Goal: Task Accomplishment & Management: Manage account settings

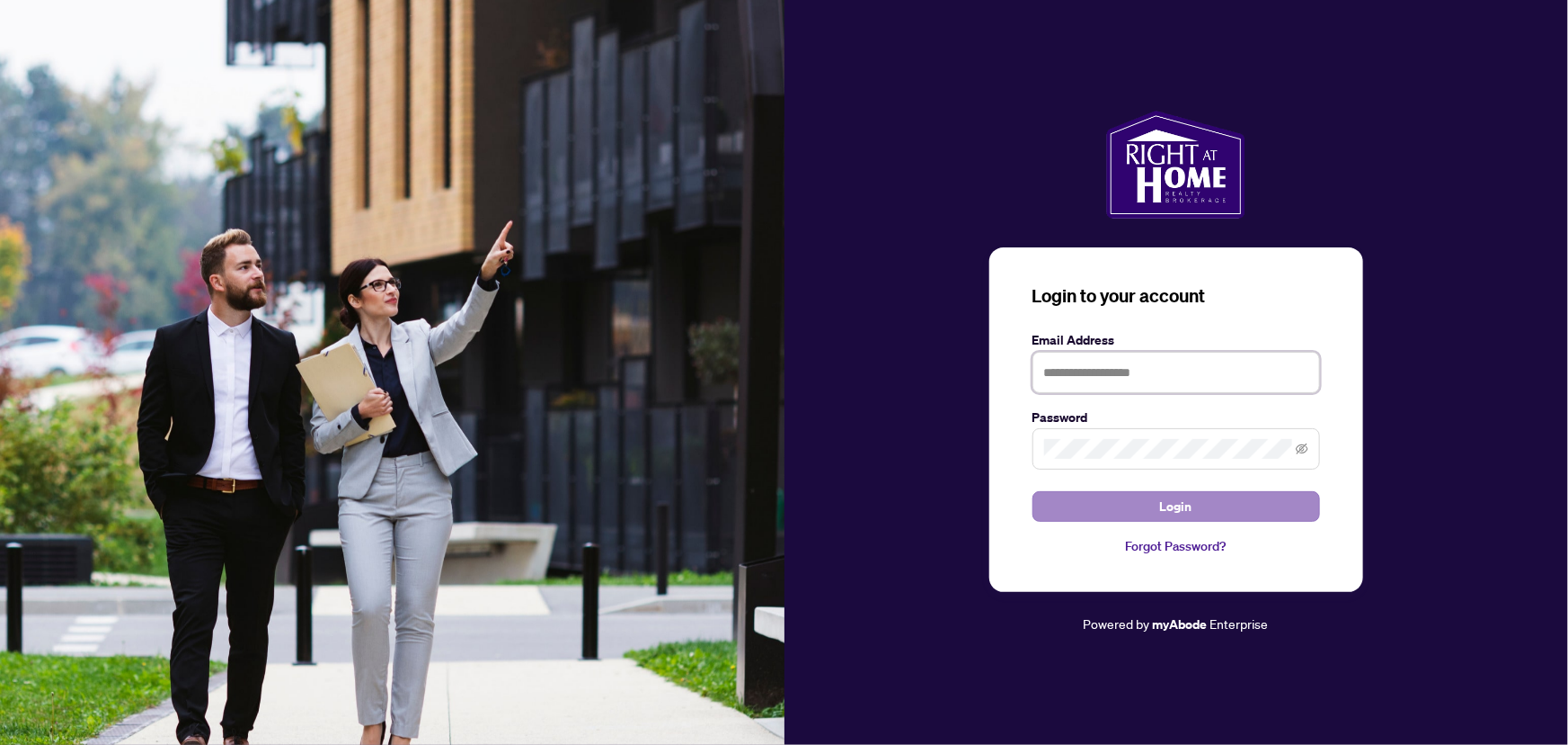
type input "**********"
click at [1229, 517] on button "Login" at bounding box center [1176, 506] width 288 height 30
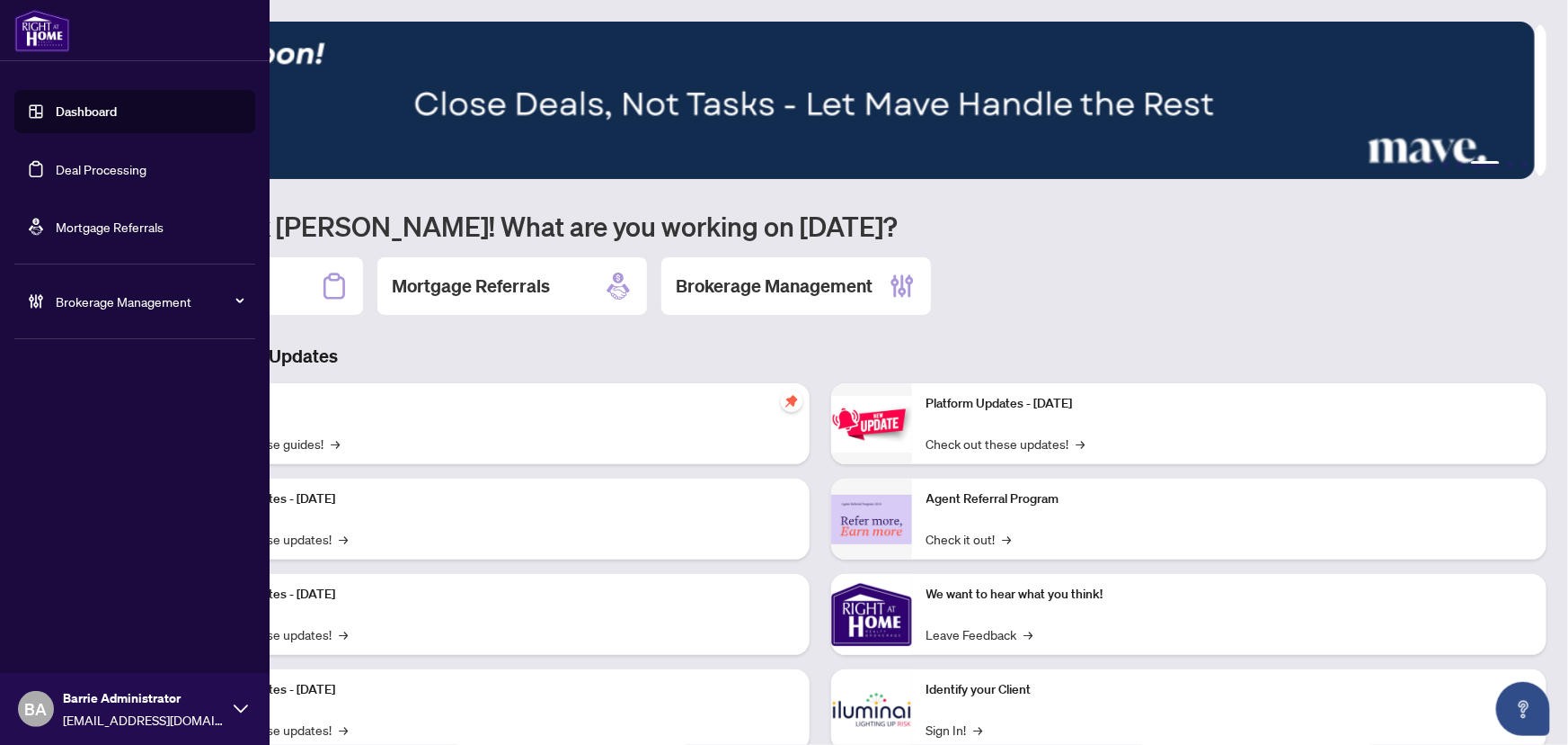
click at [56, 163] on link "Deal Processing" at bounding box center [102, 168] width 91 height 16
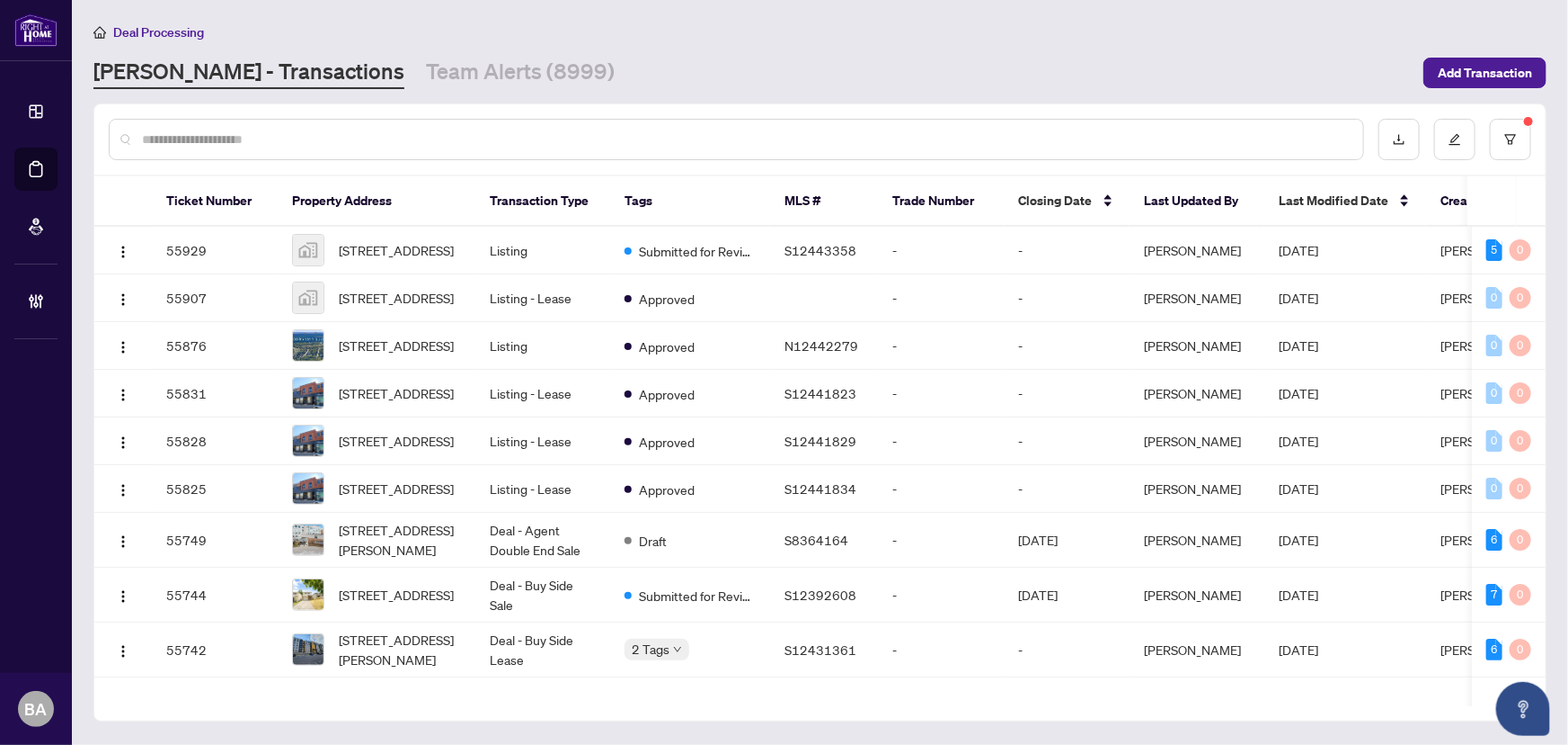
click at [421, 88] on main "Deal Processing [PERSON_NAME] - Transactions Team Alerts (8999) Add Transaction…" at bounding box center [821, 372] width 1497 height 745
click at [441, 41] on div "Deal Processing" at bounding box center [820, 32] width 1453 height 21
click at [430, 57] on link "Team Alerts (8999)" at bounding box center [520, 73] width 189 height 32
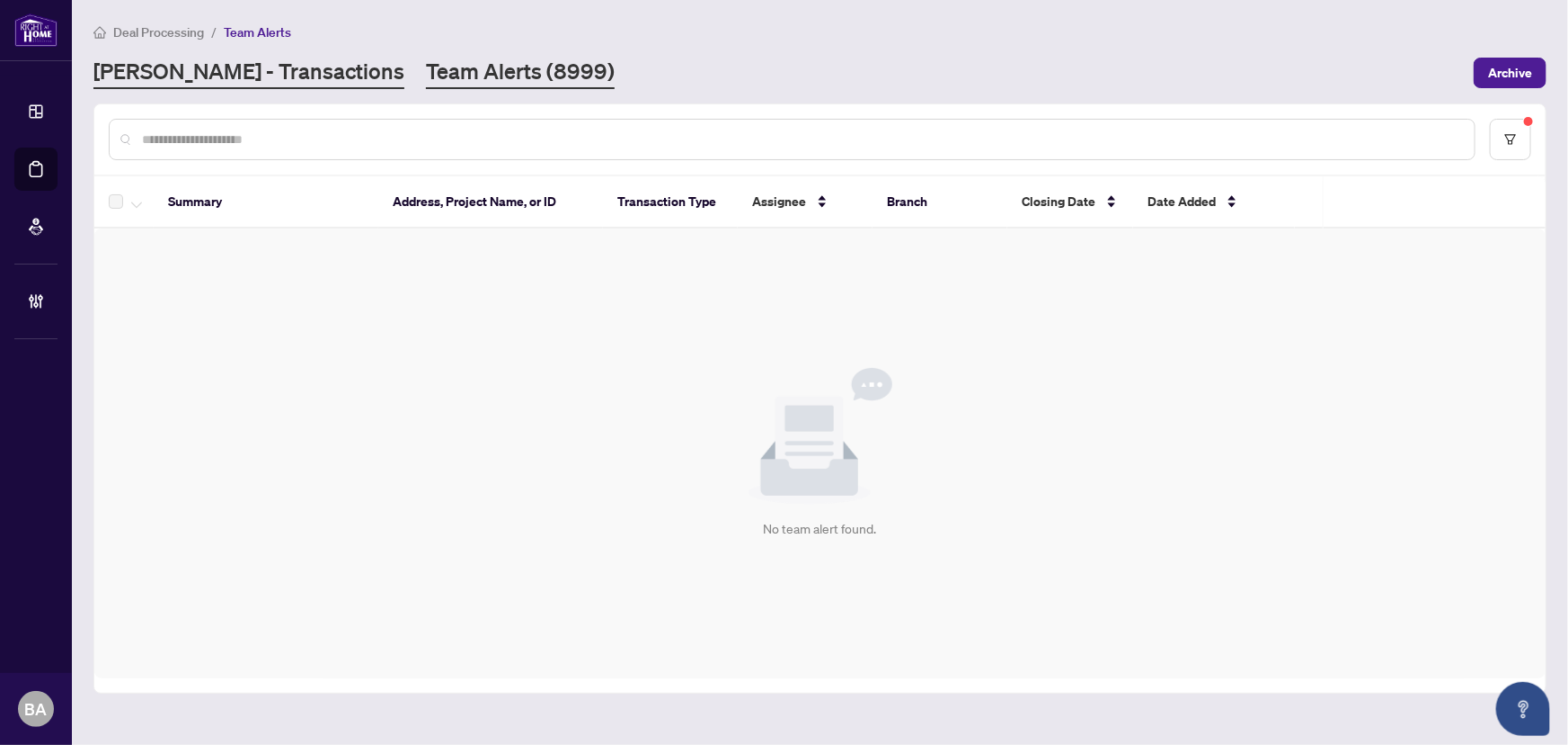
click at [254, 70] on link "[PERSON_NAME] - Transactions" at bounding box center [248, 73] width 311 height 32
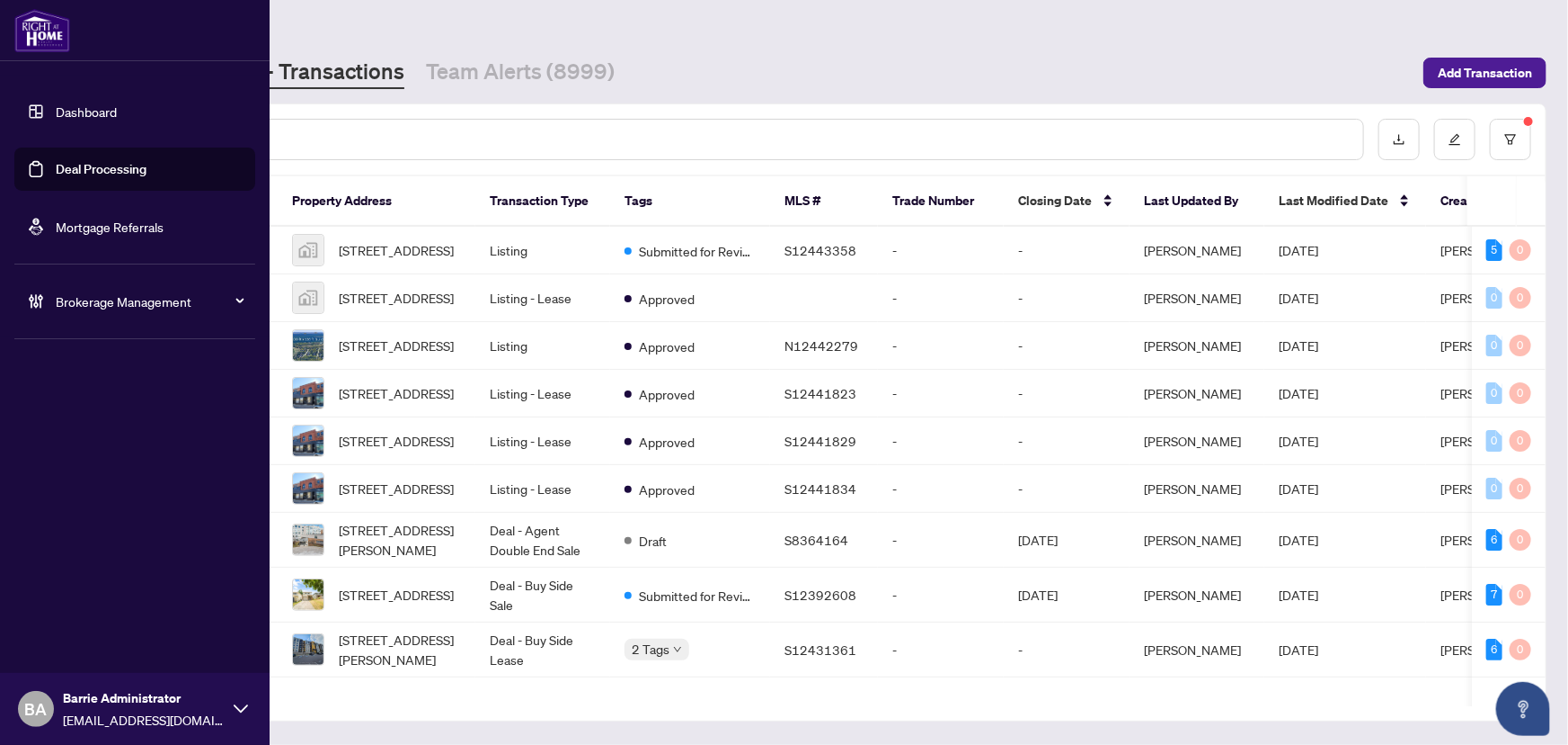
drag, startPoint x: 63, startPoint y: 302, endPoint x: 72, endPoint y: 328, distance: 27.5
click at [63, 301] on span "Brokerage Management" at bounding box center [149, 301] width 187 height 20
click at [81, 423] on link "Manage Agents" at bounding box center [83, 430] width 89 height 16
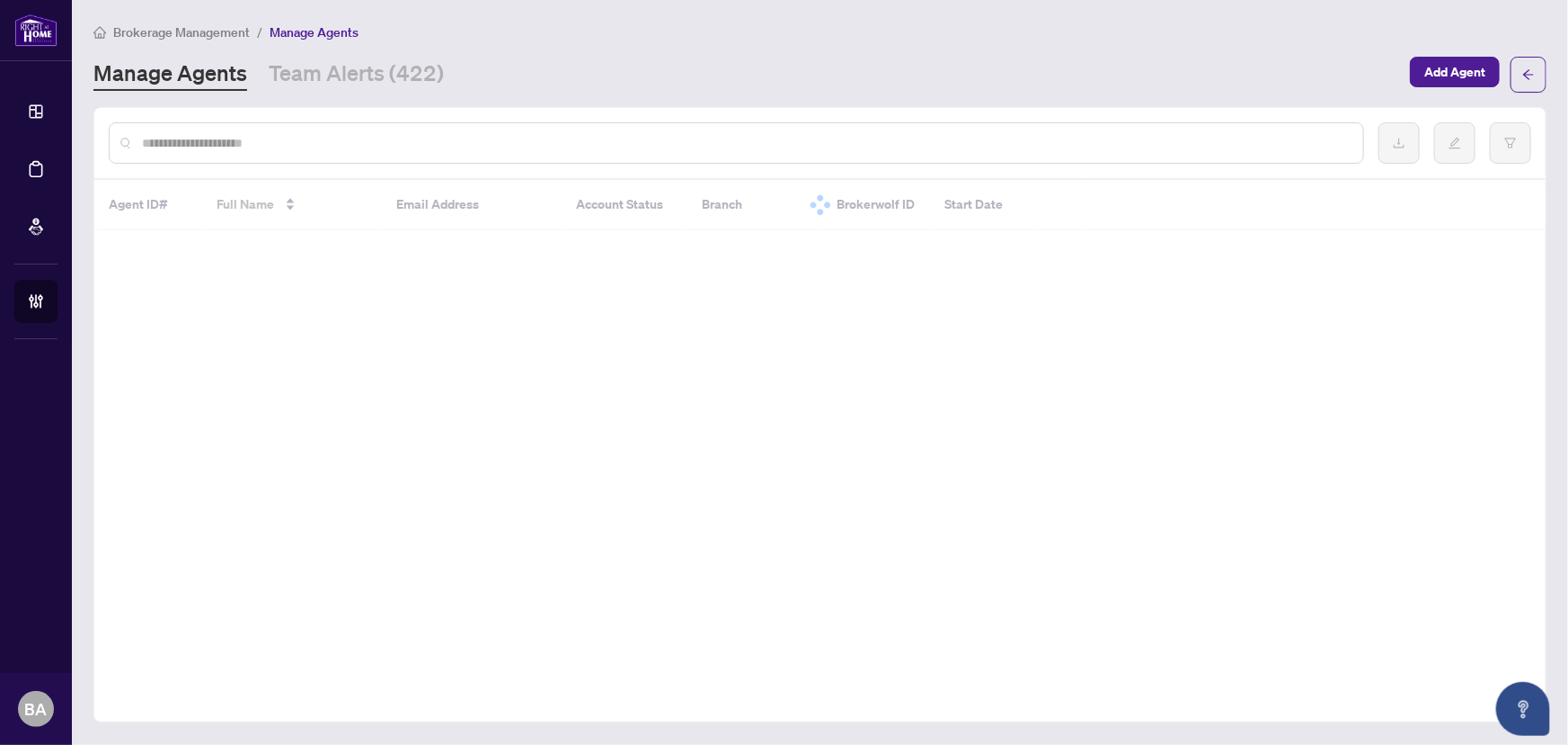
click at [361, 154] on div at bounding box center [736, 143] width 1256 height 42
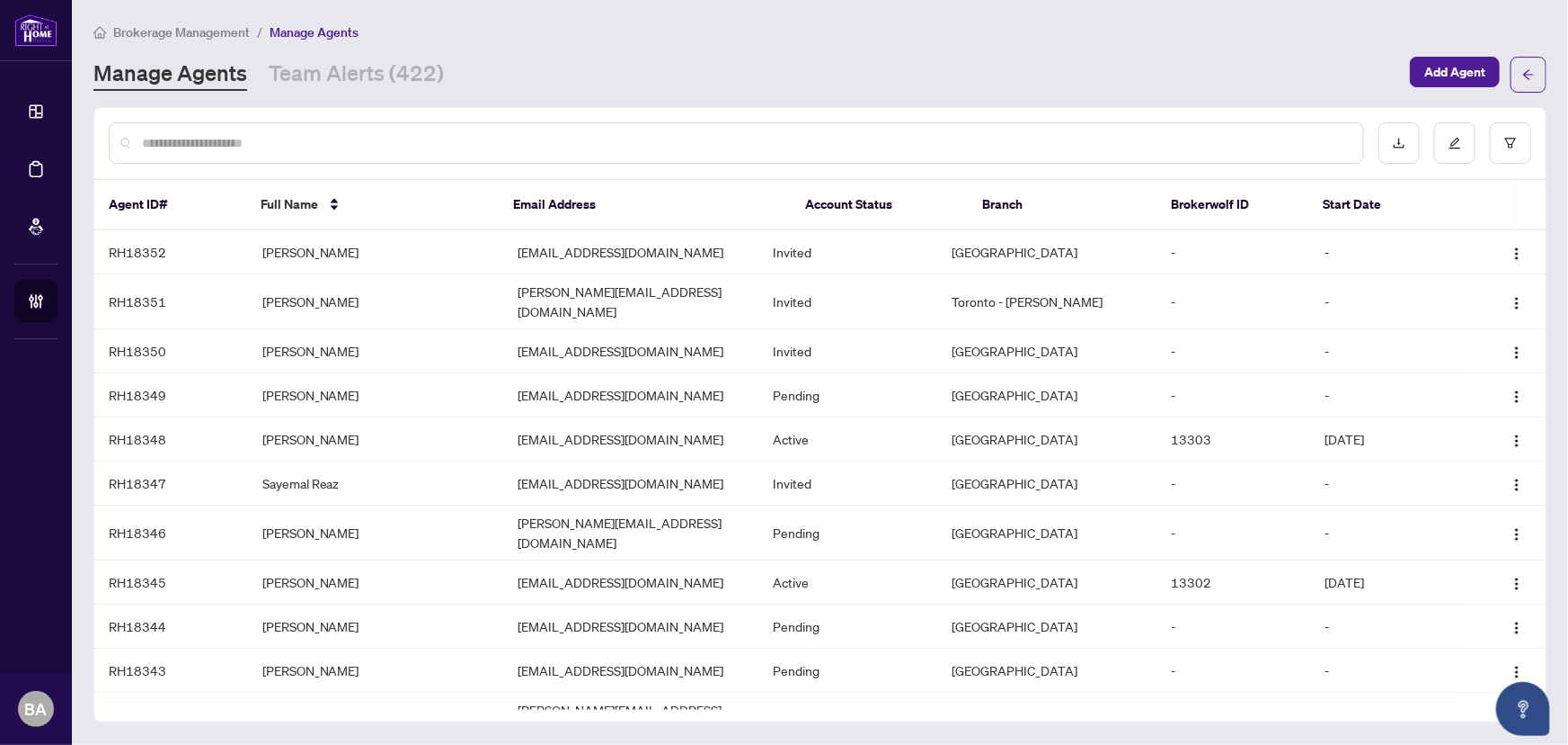
click at [371, 139] on input "text" at bounding box center [746, 143] width 1207 height 20
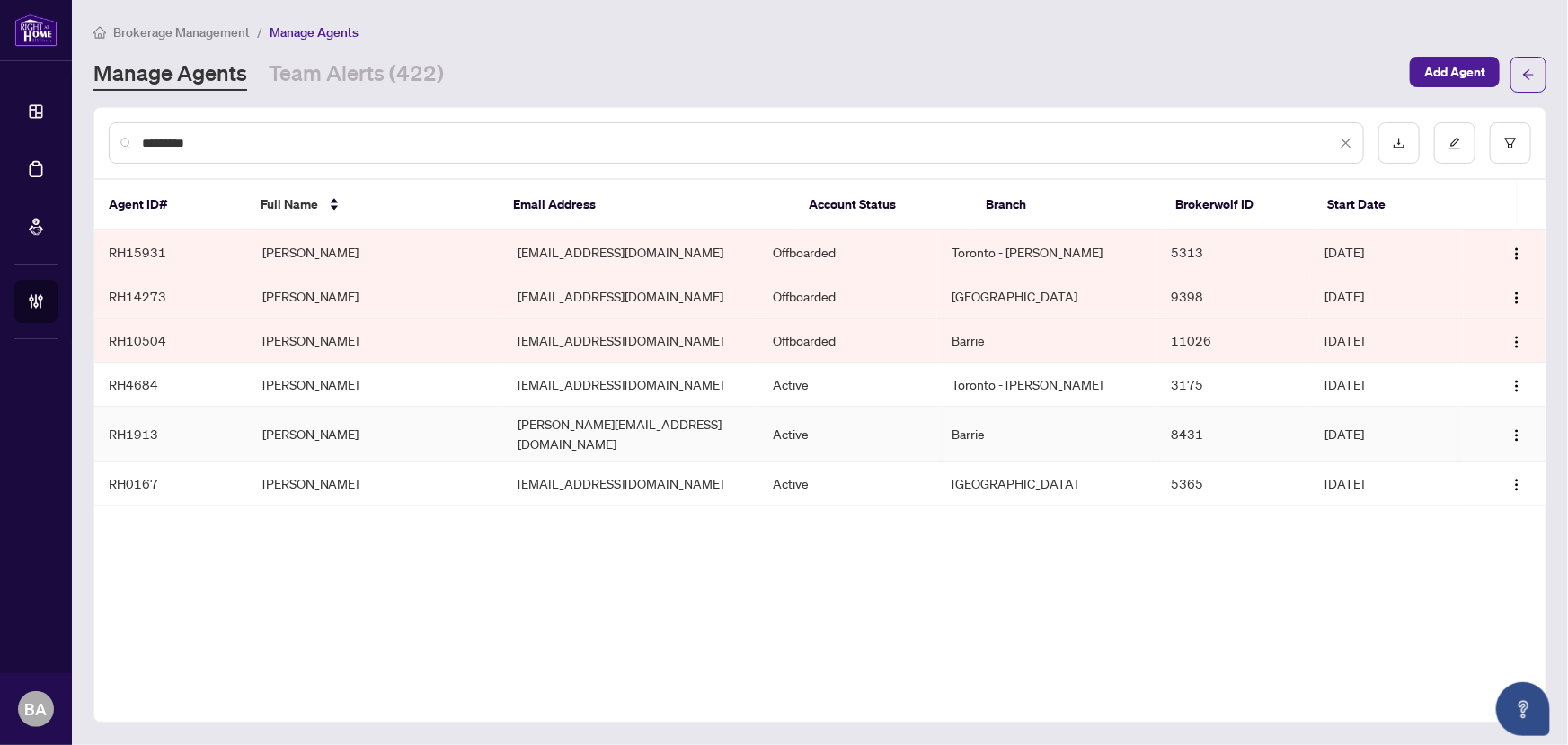
type input "*********"
click at [340, 418] on td "[PERSON_NAME]" at bounding box center [375, 434] width 255 height 55
